Goal: Information Seeking & Learning: Understand process/instructions

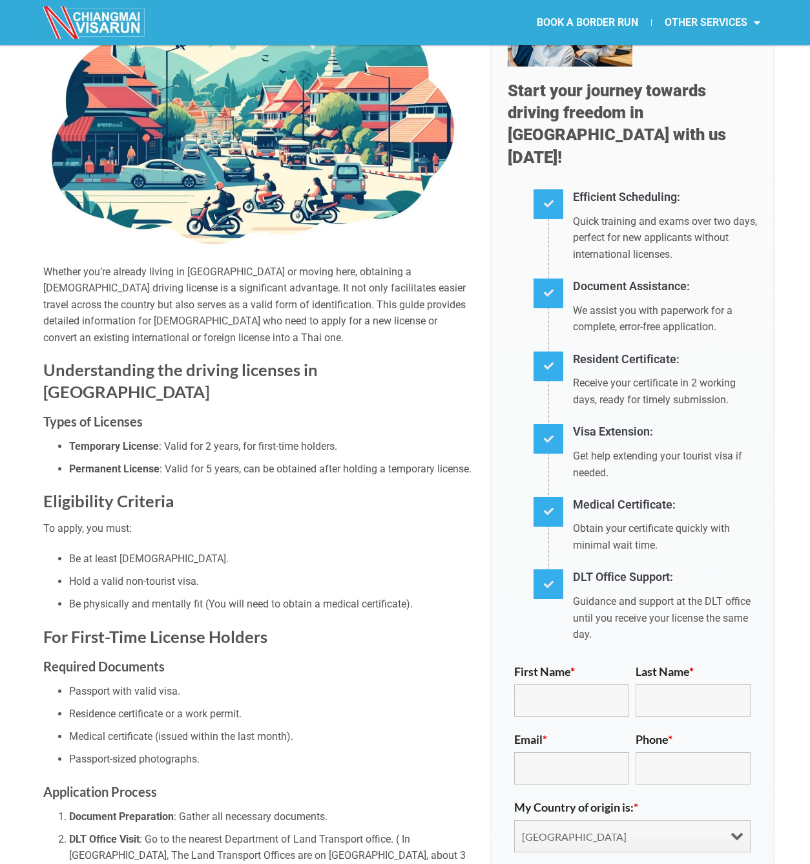
scroll to position [176, 0]
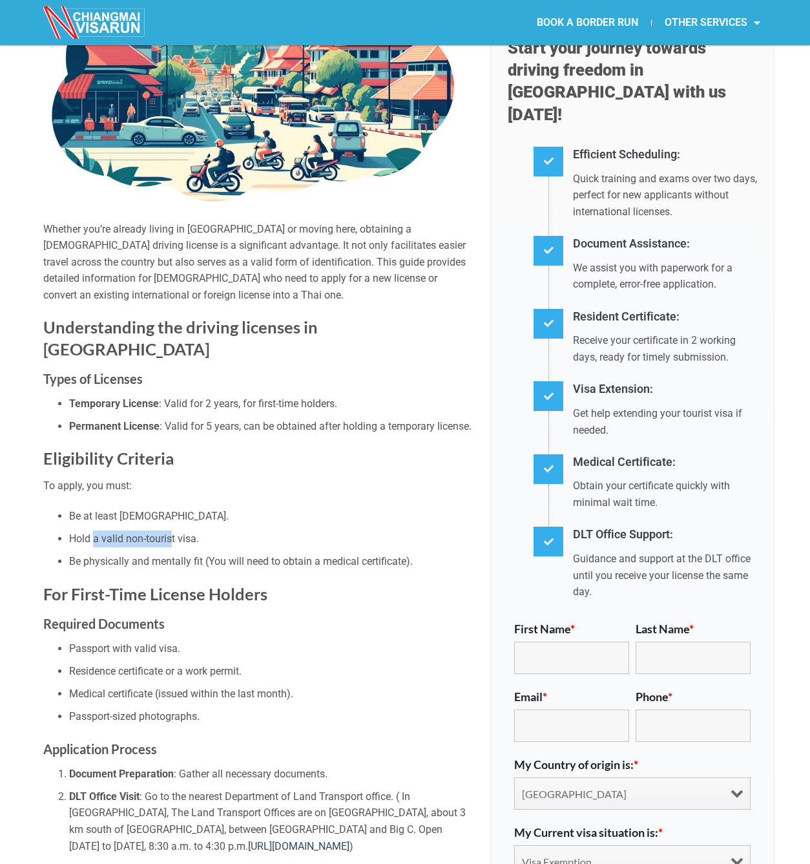
drag, startPoint x: 94, startPoint y: 517, endPoint x: 178, endPoint y: 524, distance: 84.3
click at [173, 531] on li "Hold a valid non-tourist visa." at bounding box center [270, 539] width 403 height 17
click at [182, 553] on li "Be physically and mentally fit (You will need to obtain a medical certificate)." at bounding box center [270, 561] width 403 height 17
drag, startPoint x: 110, startPoint y: 518, endPoint x: 184, endPoint y: 529, distance: 75.0
click at [184, 529] on ul "Be at least [DEMOGRAPHIC_DATA]. Hold a valid non-tourist visa. Be physically an…" at bounding box center [257, 539] width 429 height 62
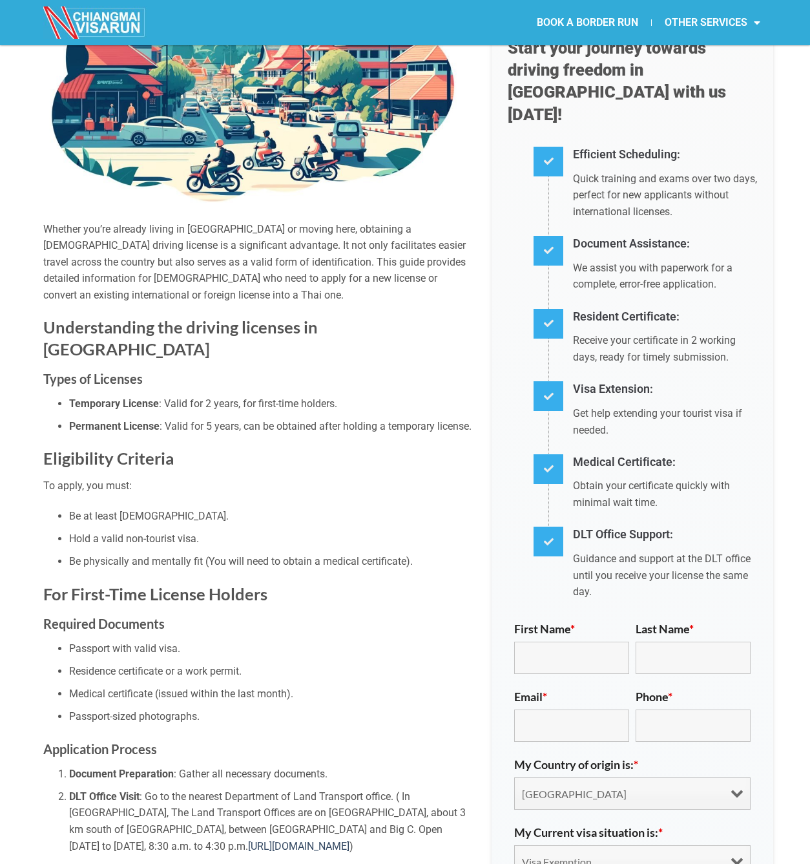
click at [183, 553] on li "Be physically and mentally fit (You will need to obtain a medical certificate)." at bounding box center [270, 561] width 403 height 17
drag, startPoint x: 126, startPoint y: 467, endPoint x: 132, endPoint y: 469, distance: 6.7
click at [129, 478] on p "To apply, you must:" at bounding box center [257, 486] width 429 height 17
drag, startPoint x: 141, startPoint y: 503, endPoint x: 174, endPoint y: 512, distance: 34.8
click at [169, 509] on ul "Be at least [DEMOGRAPHIC_DATA]. Hold a valid non-tourist visa. Be physically an…" at bounding box center [257, 539] width 429 height 62
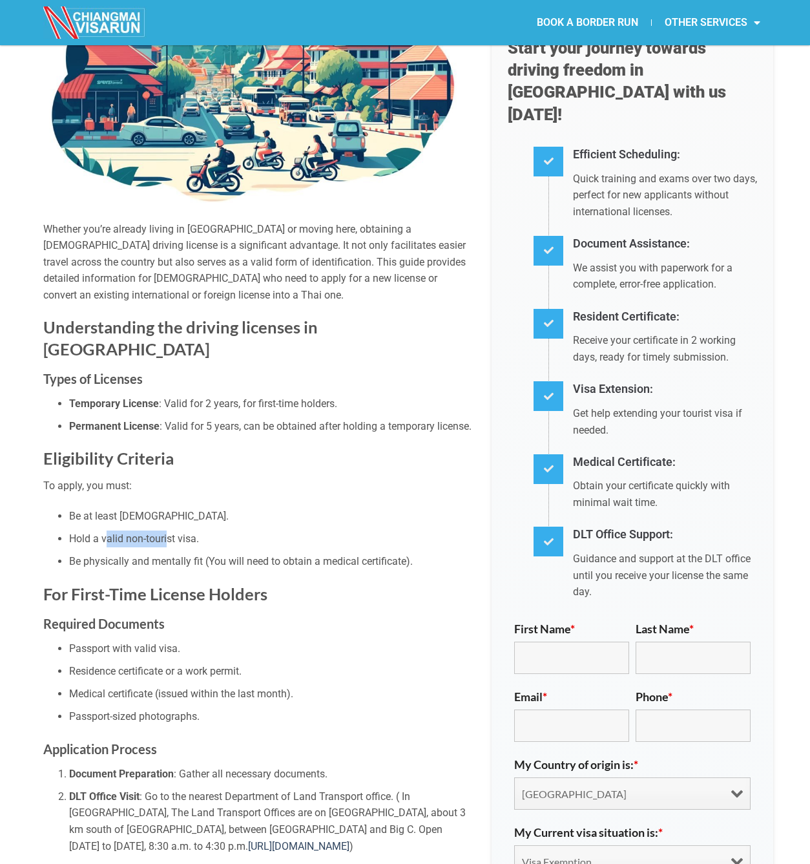
drag, startPoint x: 152, startPoint y: 514, endPoint x: 183, endPoint y: 515, distance: 31.0
click at [183, 531] on li "Hold a valid non-tourist visa." at bounding box center [270, 539] width 403 height 17
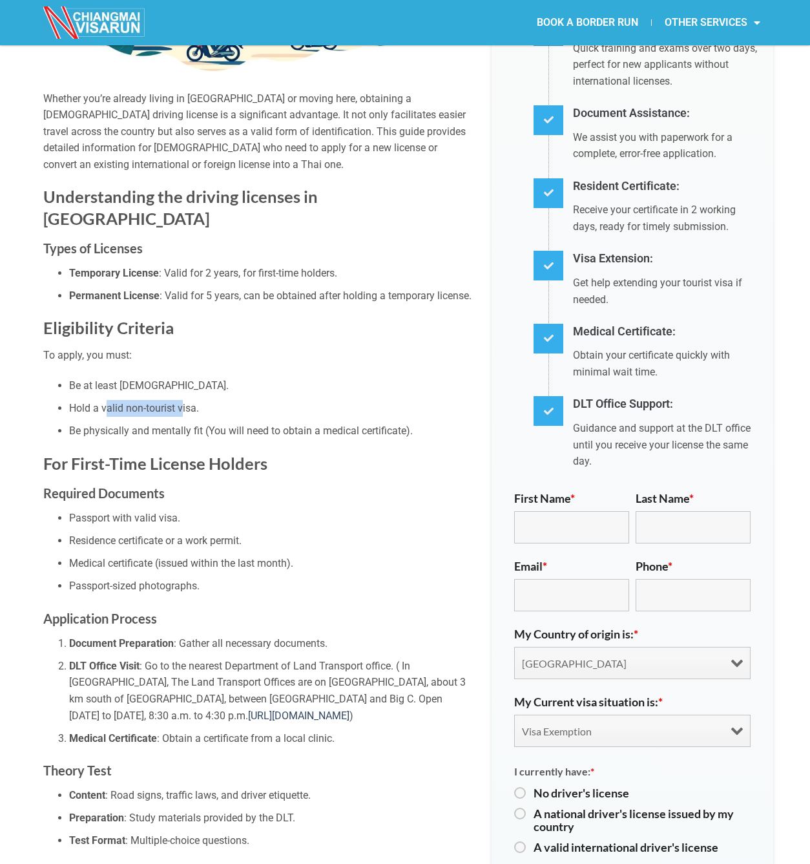
scroll to position [320, 0]
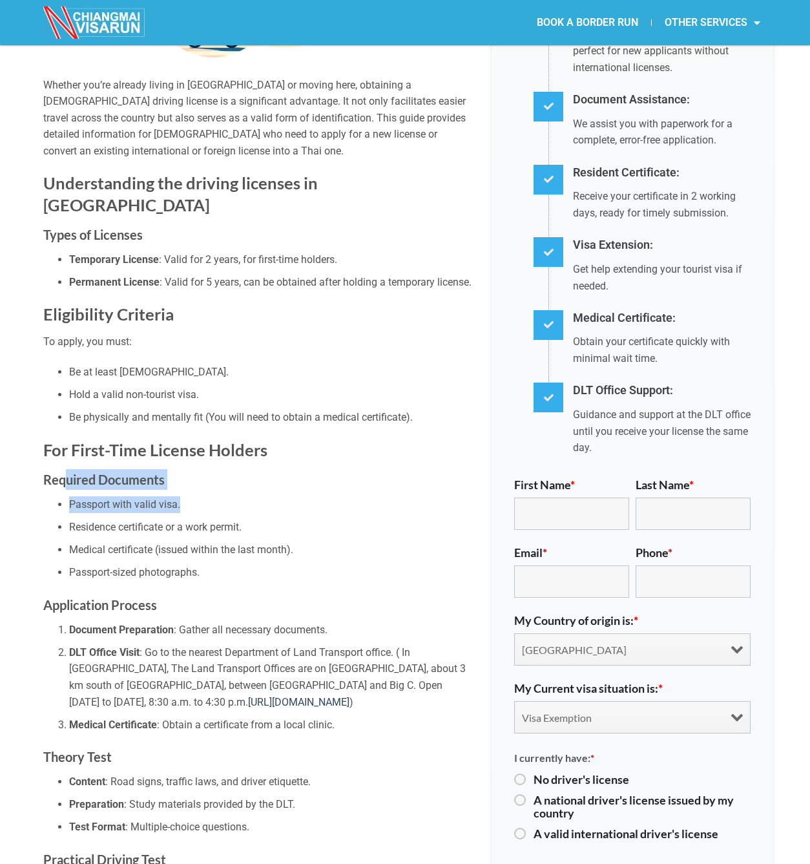
drag, startPoint x: 103, startPoint y: 461, endPoint x: 204, endPoint y: 490, distance: 104.7
click at [204, 496] on li "Passport with valid visa." at bounding box center [270, 504] width 403 height 17
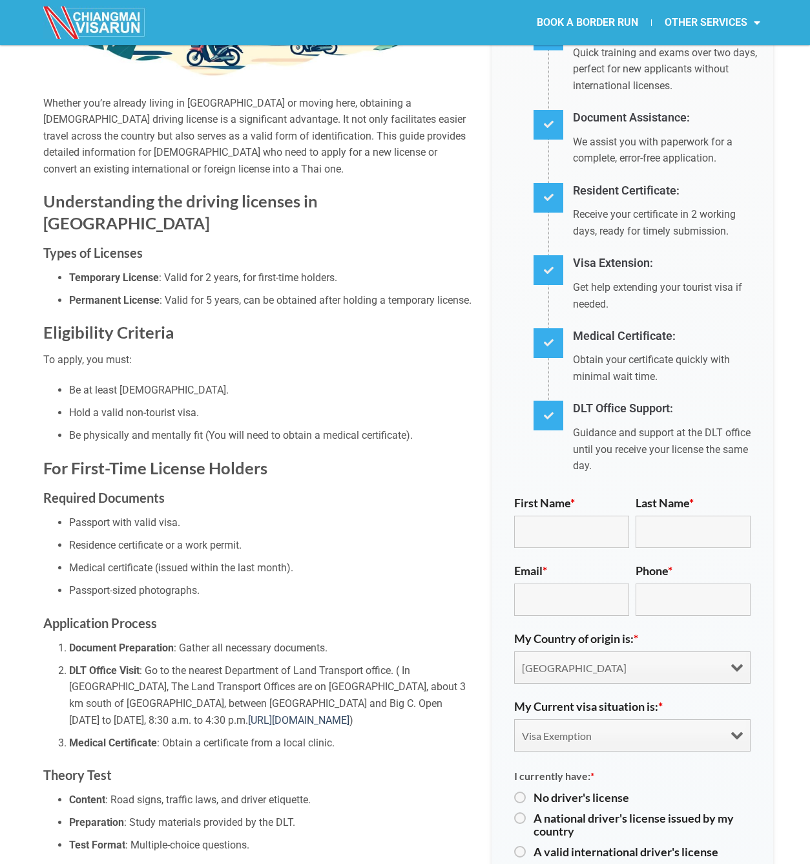
scroll to position [392, 0]
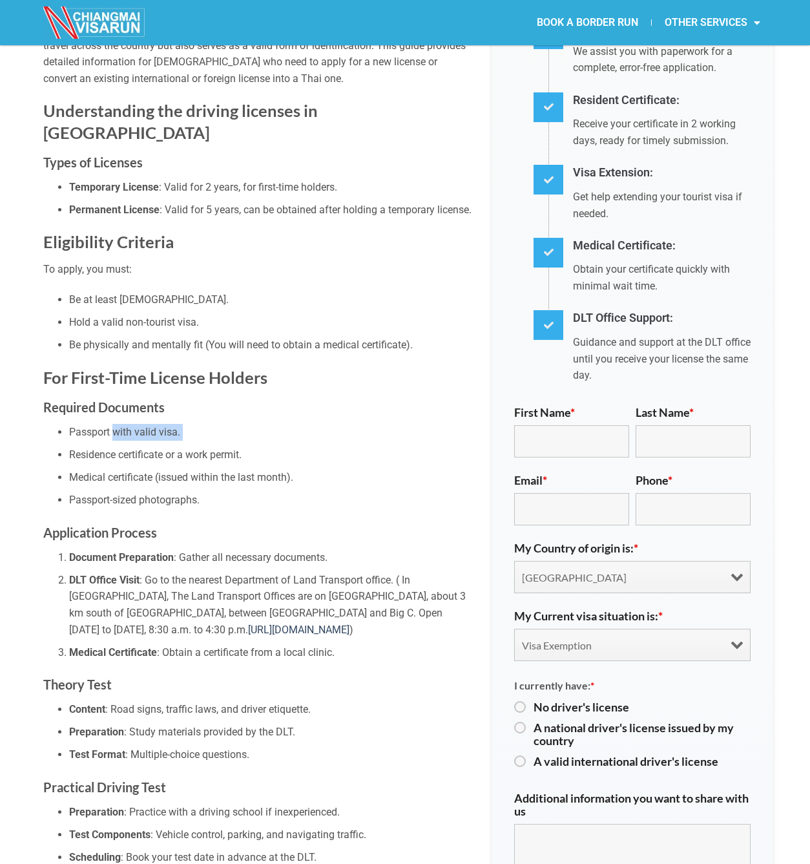
drag, startPoint x: 112, startPoint y: 403, endPoint x: 216, endPoint y: 420, distance: 104.8
click at [216, 424] on ul "Passport with valid visa. Residence certificate or a work permit. Medical certi…" at bounding box center [257, 466] width 429 height 85
drag, startPoint x: 96, startPoint y: 434, endPoint x: 293, endPoint y: 448, distance: 197.5
click at [288, 447] on ul "Passport with valid visa. Residence certificate or a work permit. Medical certi…" at bounding box center [257, 466] width 429 height 85
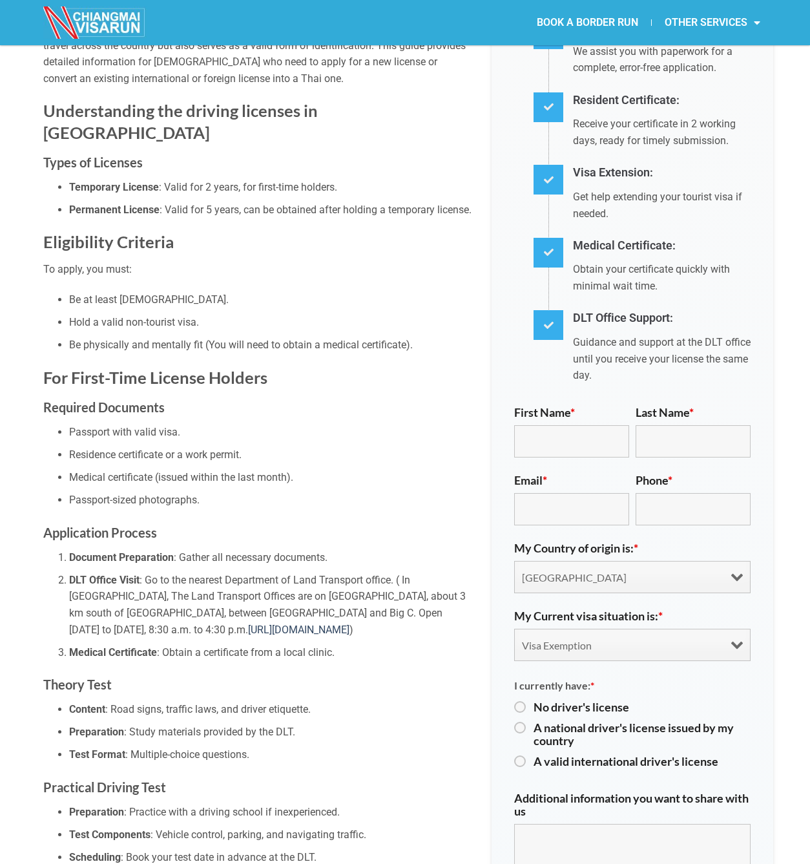
click at [295, 469] on li "Medical certificate (issued within the last month)." at bounding box center [270, 477] width 403 height 17
drag, startPoint x: 158, startPoint y: 463, endPoint x: 249, endPoint y: 467, distance: 91.2
click at [242, 467] on ul "Passport with valid visa. Residence certificate or a work permit. Medical certi…" at bounding box center [257, 466] width 429 height 85
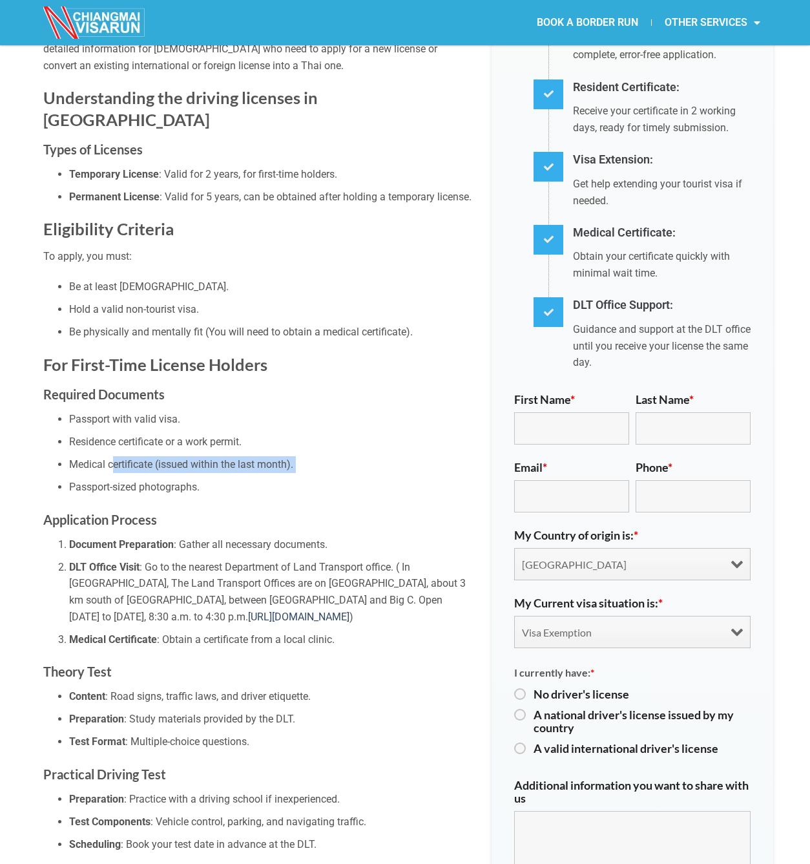
scroll to position [410, 0]
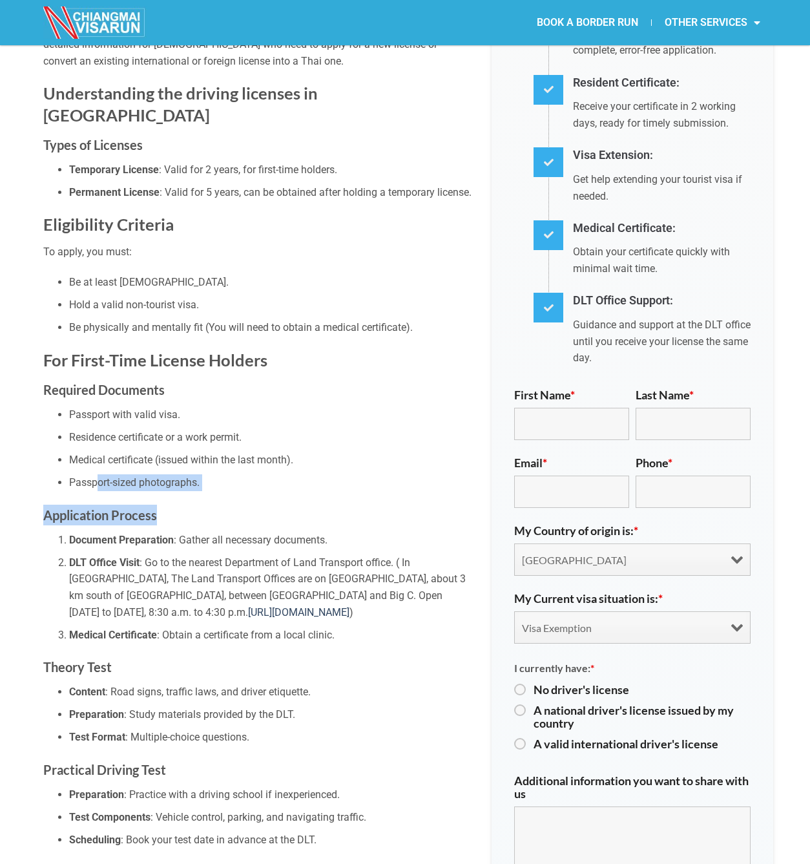
drag, startPoint x: 96, startPoint y: 460, endPoint x: 233, endPoint y: 494, distance: 141.0
click at [238, 505] on h3 "Application Process" at bounding box center [257, 515] width 429 height 21
drag, startPoint x: 107, startPoint y: 543, endPoint x: 207, endPoint y: 560, distance: 101.6
click at [180, 554] on li "DLT Office Visit : Go to the nearest Department of Land Transport office. ( In …" at bounding box center [270, 587] width 403 height 66
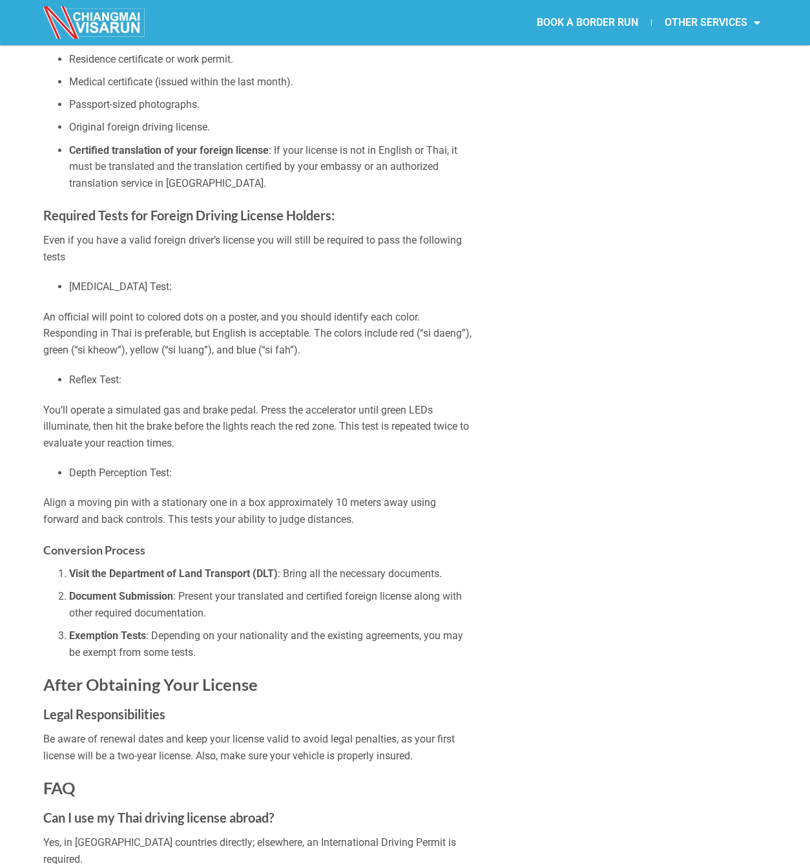
scroll to position [1822, 0]
